Goal: Task Accomplishment & Management: Manage account settings

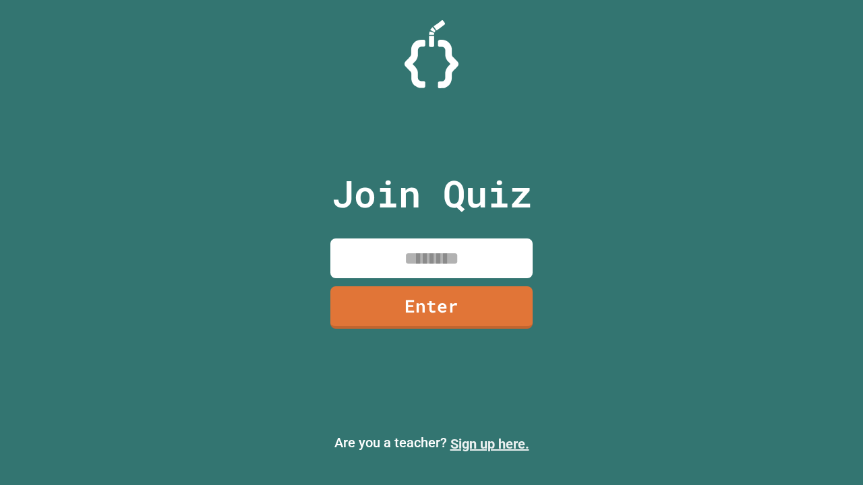
click at [489, 444] on link "Sign up here." at bounding box center [489, 444] width 79 height 16
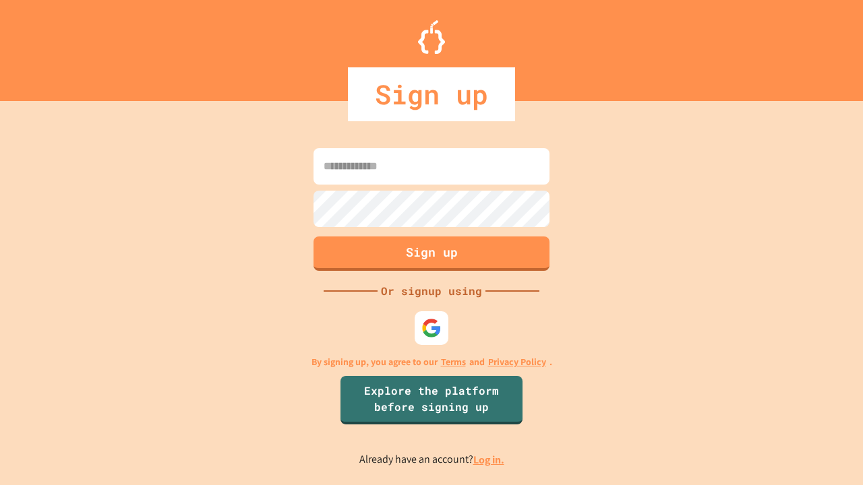
click at [489, 460] on link "Log in." at bounding box center [488, 460] width 31 height 14
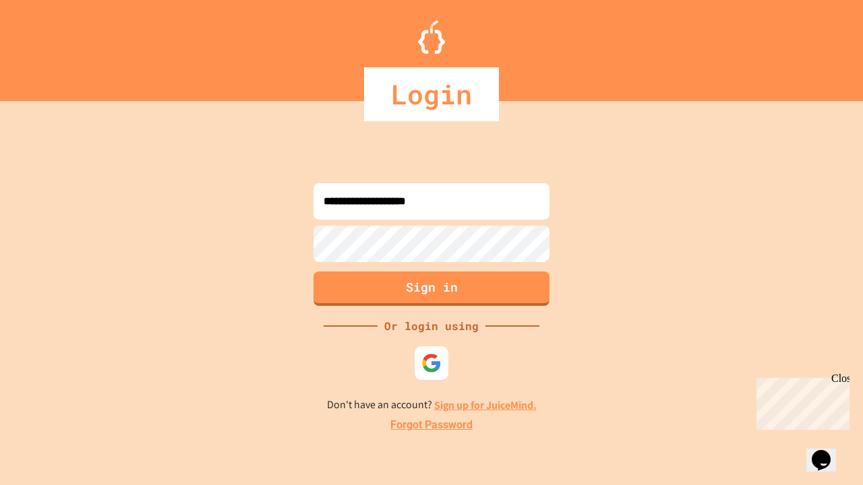
type input "**********"
